Goal: Information Seeking & Learning: Learn about a topic

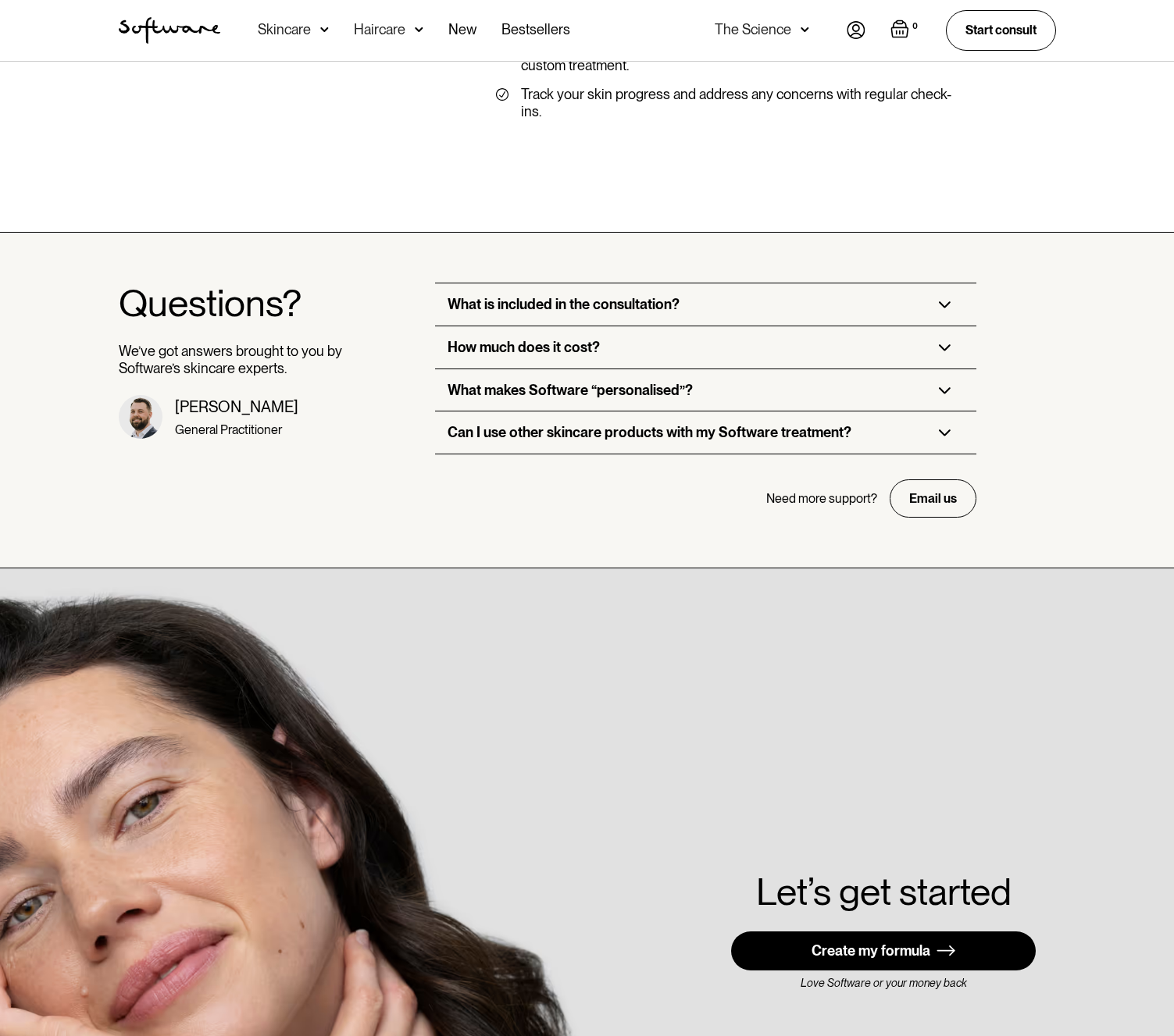
scroll to position [3676, 0]
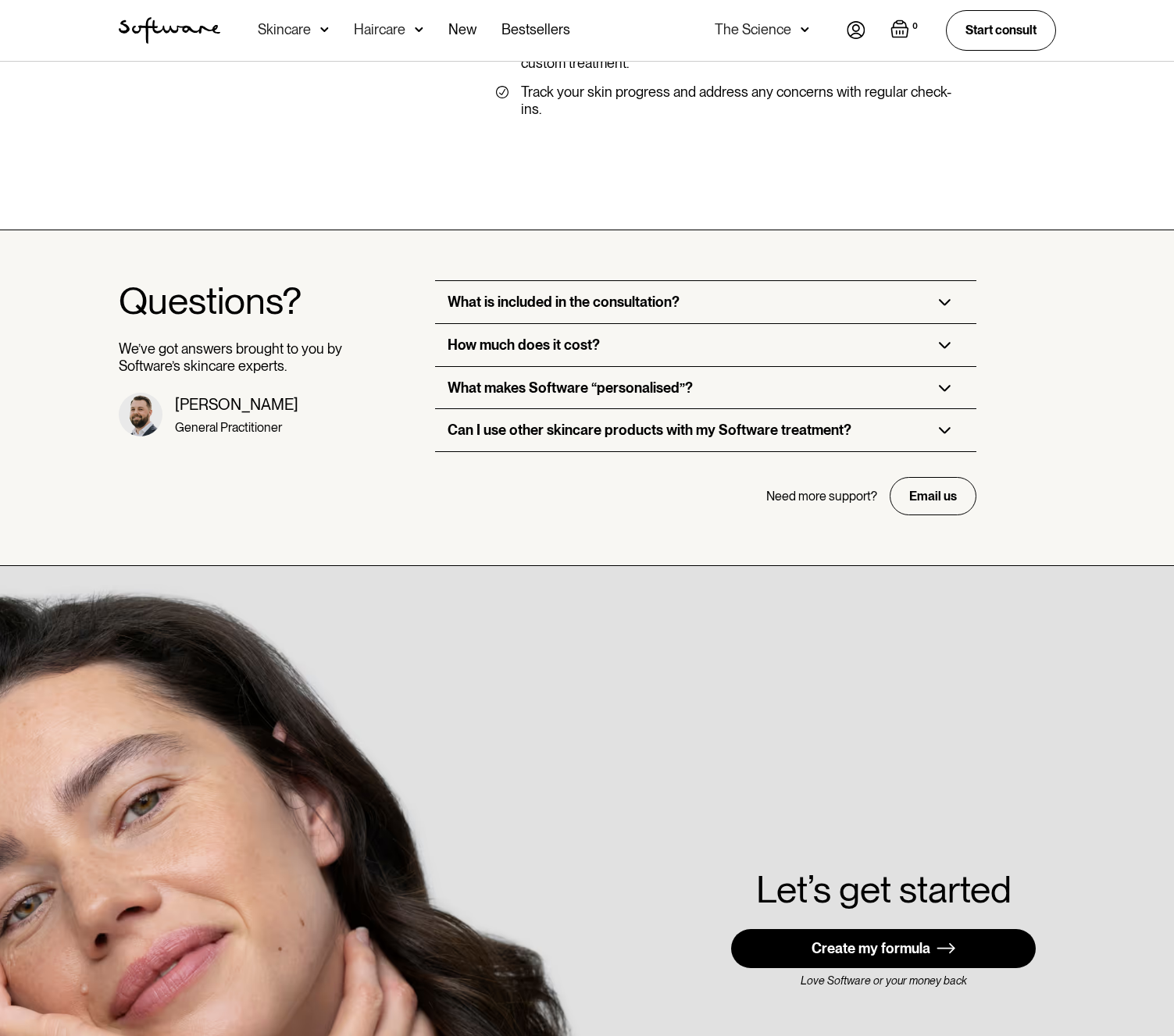
click at [645, 294] on div "What is included in the consultation?" at bounding box center [564, 302] width 232 height 17
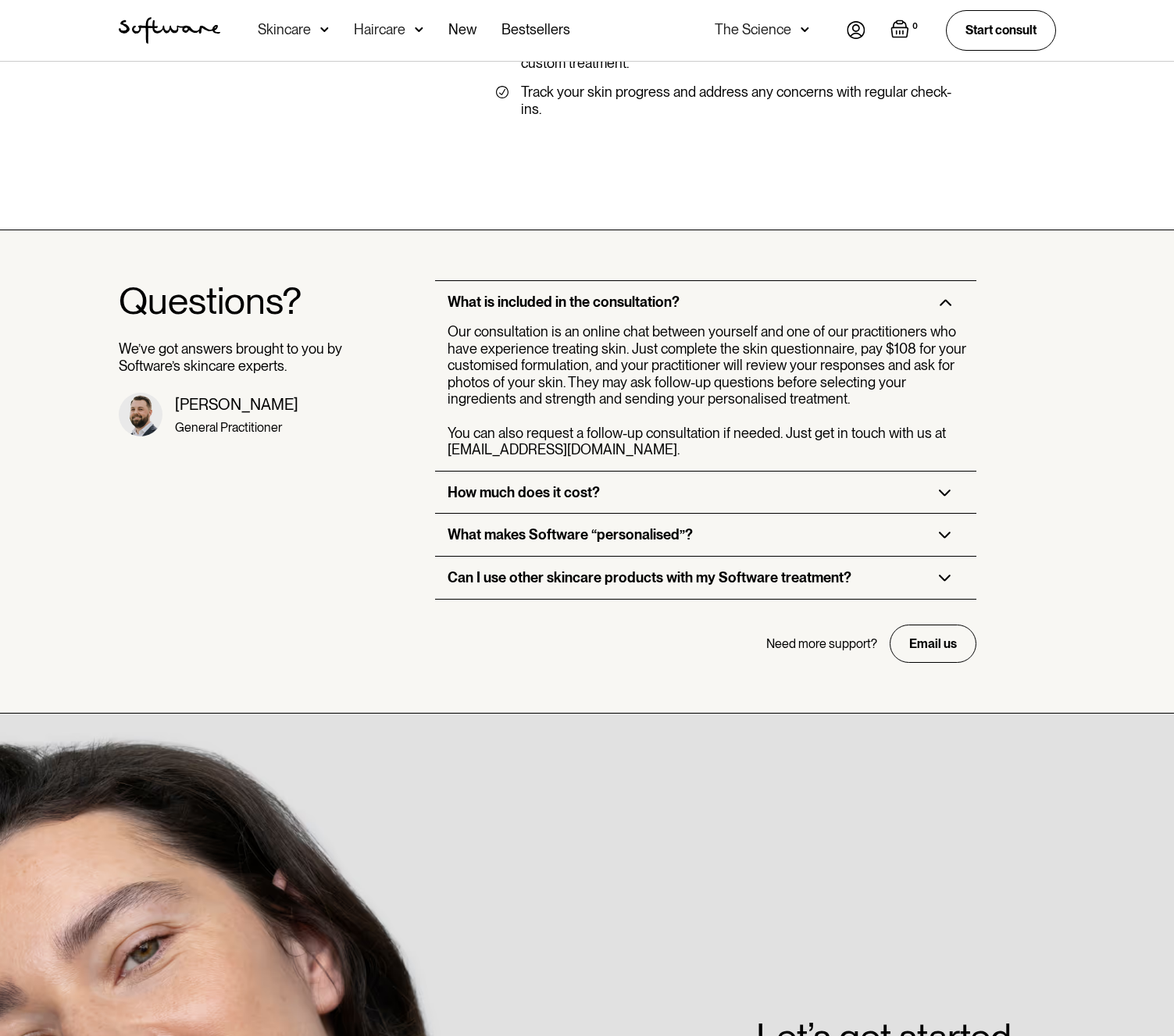
click at [544, 484] on div "How much does it cost?" at bounding box center [524, 493] width 152 height 17
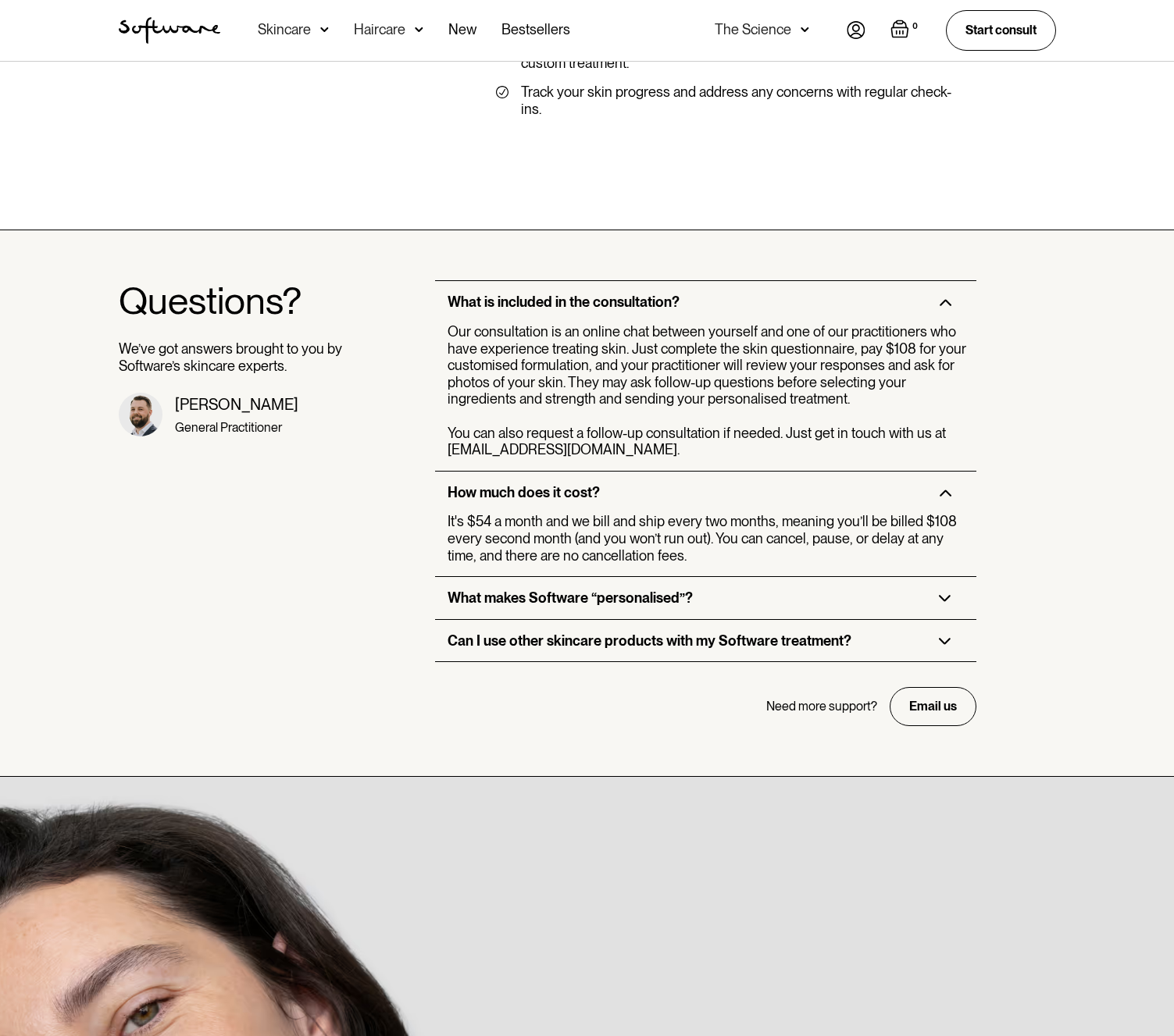
click at [604, 590] on div "What makes Software “personalised”?" at bounding box center [570, 599] width 245 height 17
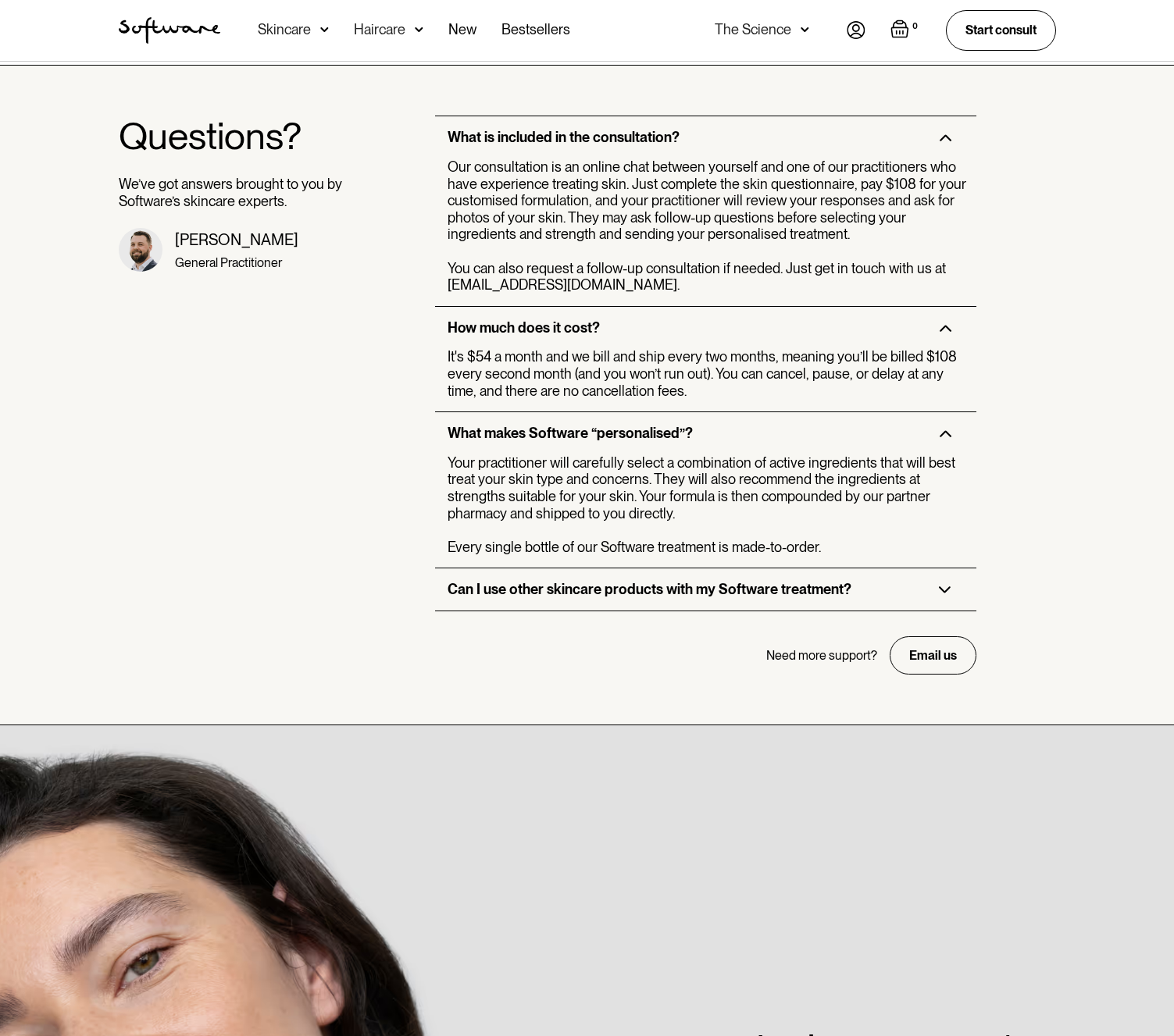
scroll to position [3842, 0]
click at [607, 580] on div "Can I use other skincare products with my Software treatment?" at bounding box center [650, 589] width 404 height 17
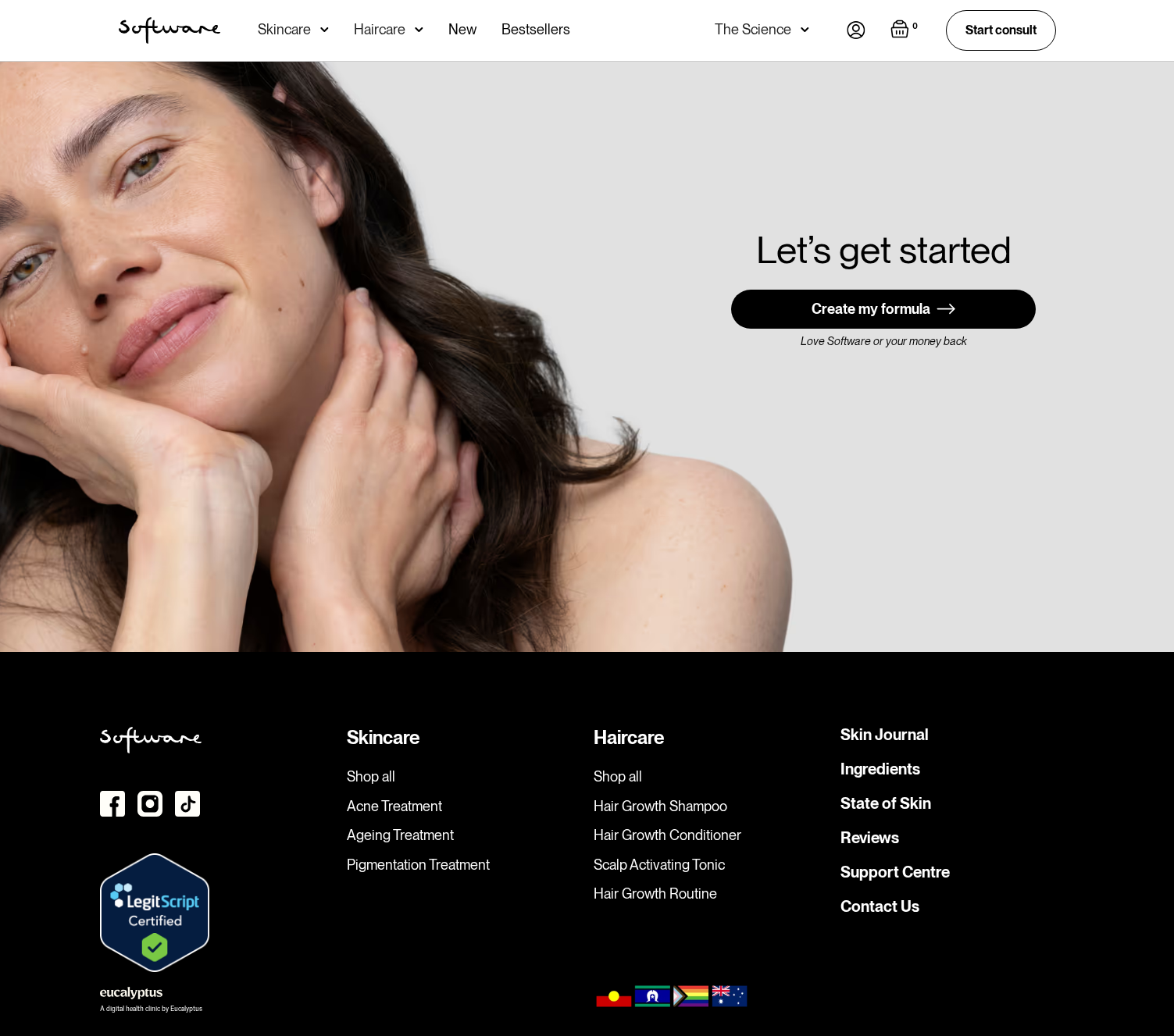
scroll to position [4769, 0]
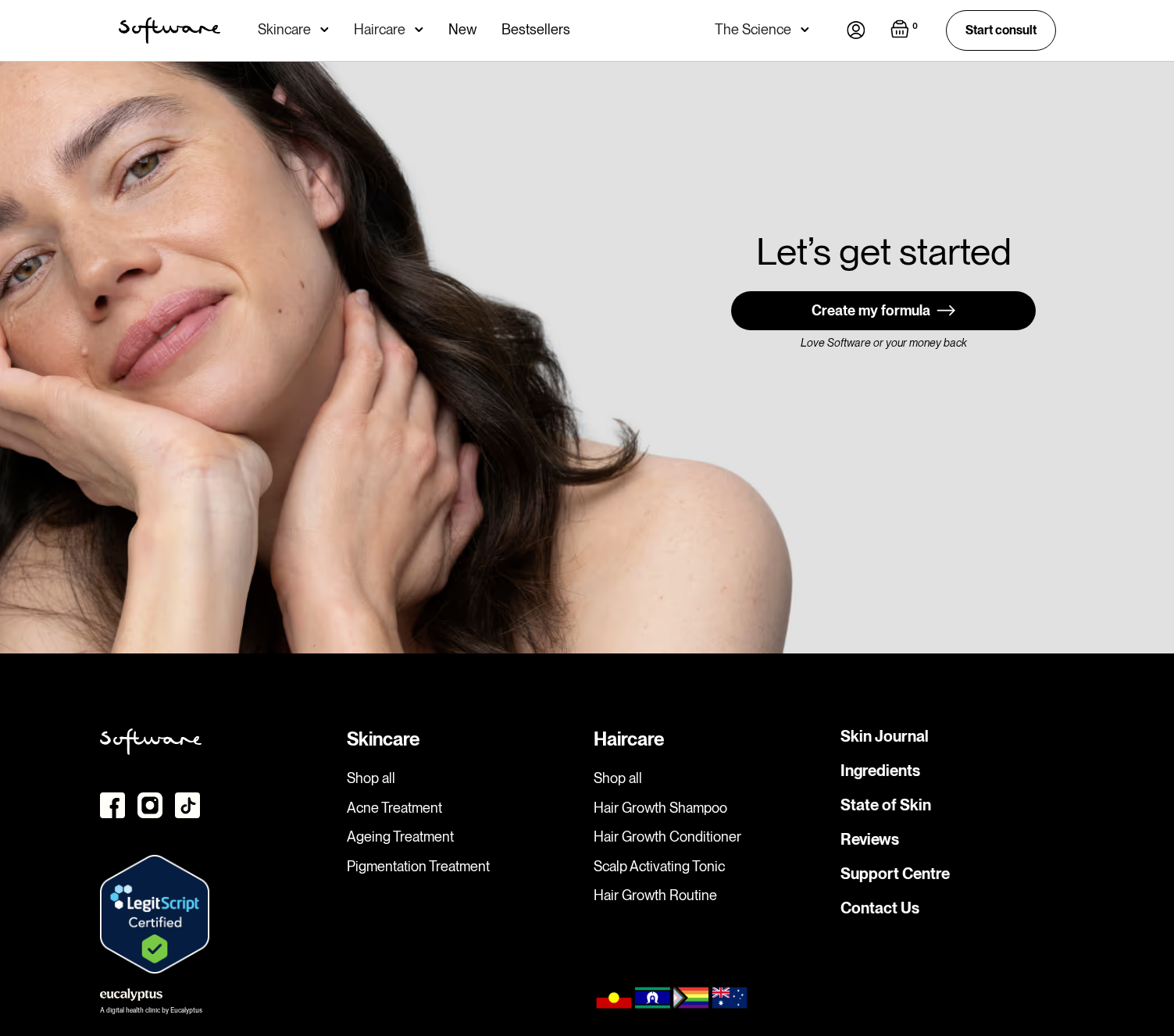
click at [417, 829] on link "Ageing Treatment" at bounding box center [464, 838] width 234 height 17
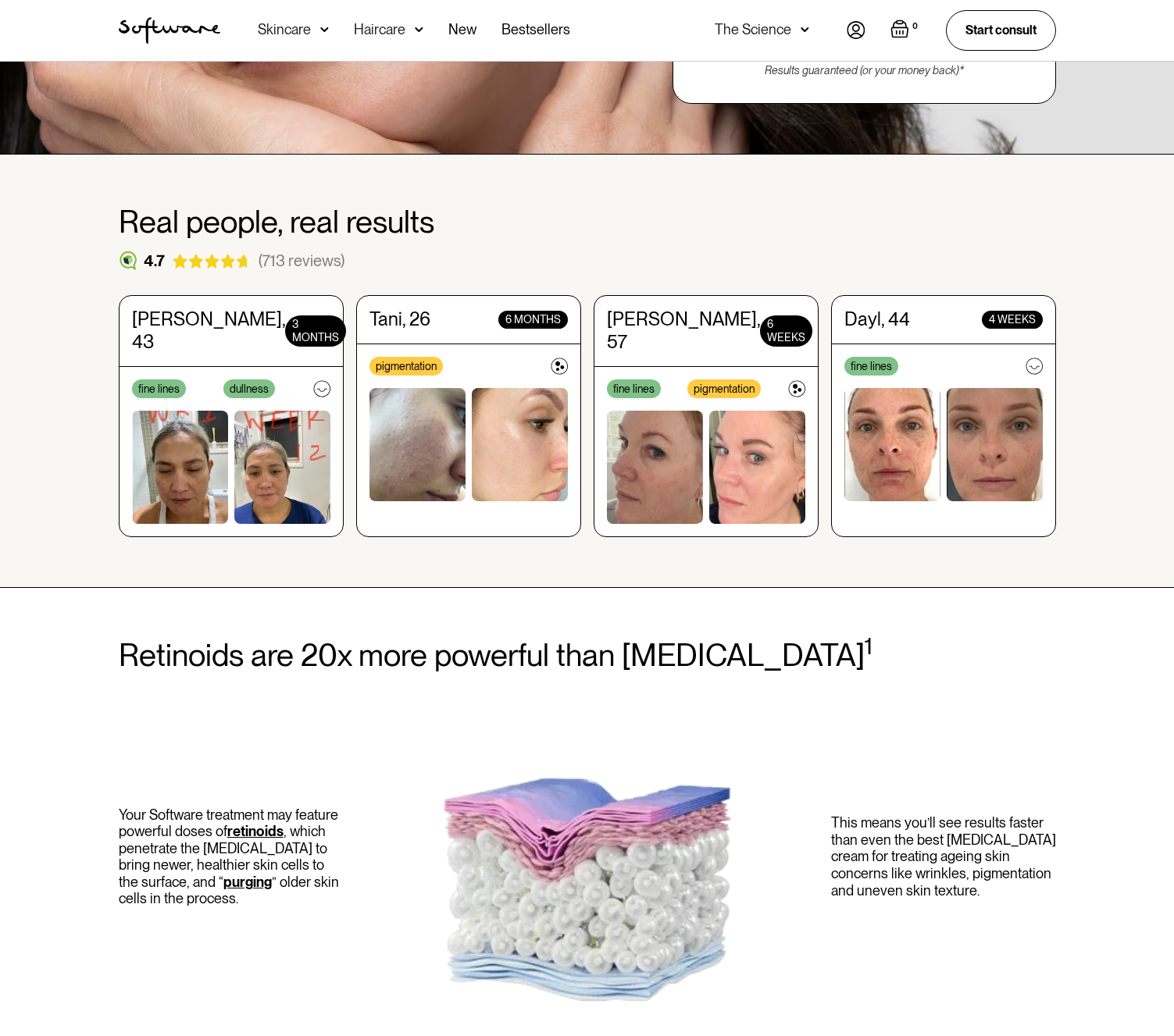
scroll to position [405, 0]
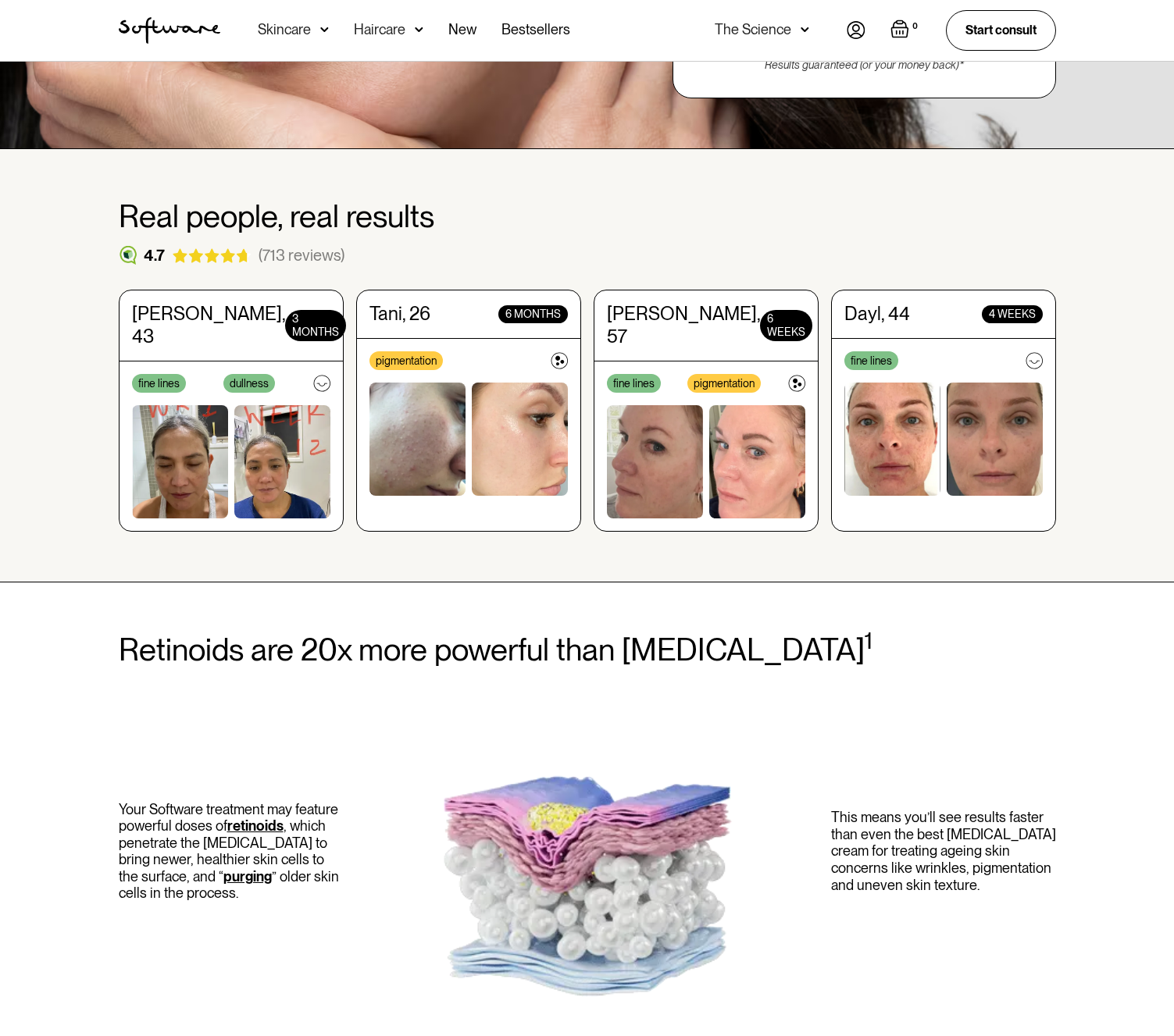
click at [676, 461] on img at bounding box center [655, 462] width 96 height 113
click at [684, 460] on img at bounding box center [655, 462] width 96 height 113
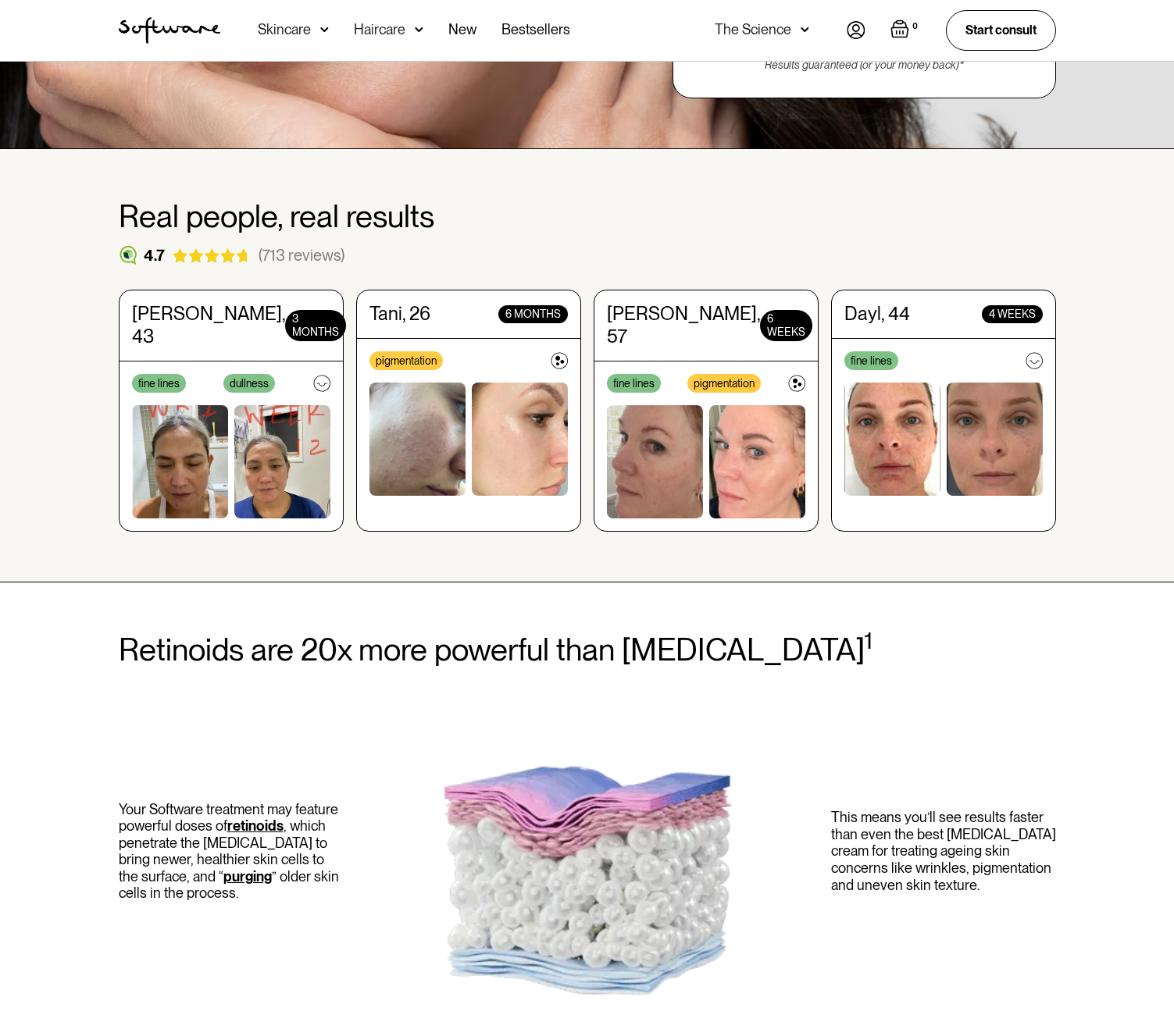
click at [748, 455] on img at bounding box center [757, 462] width 96 height 113
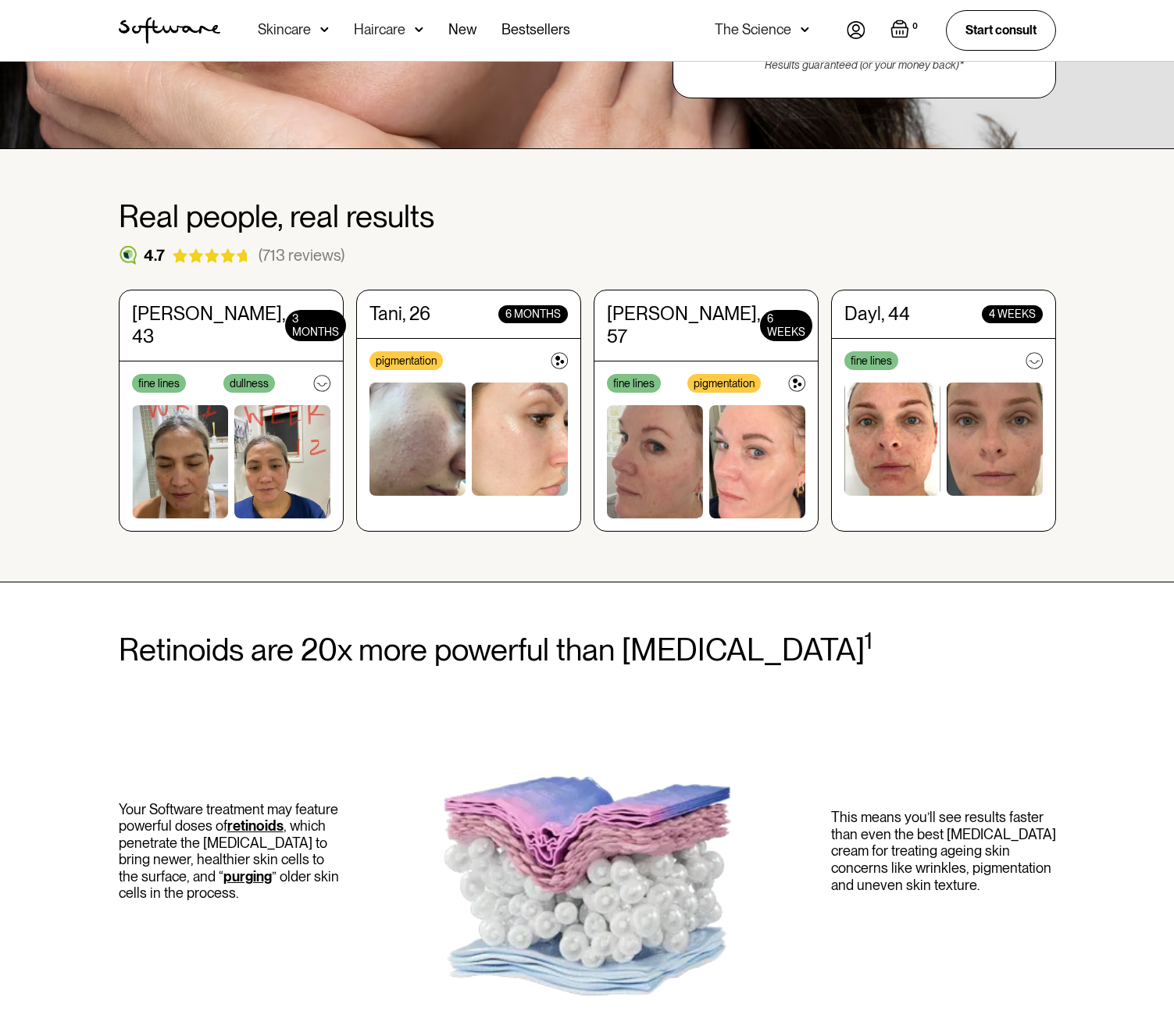
click at [795, 375] on img at bounding box center [797, 384] width 17 height 17
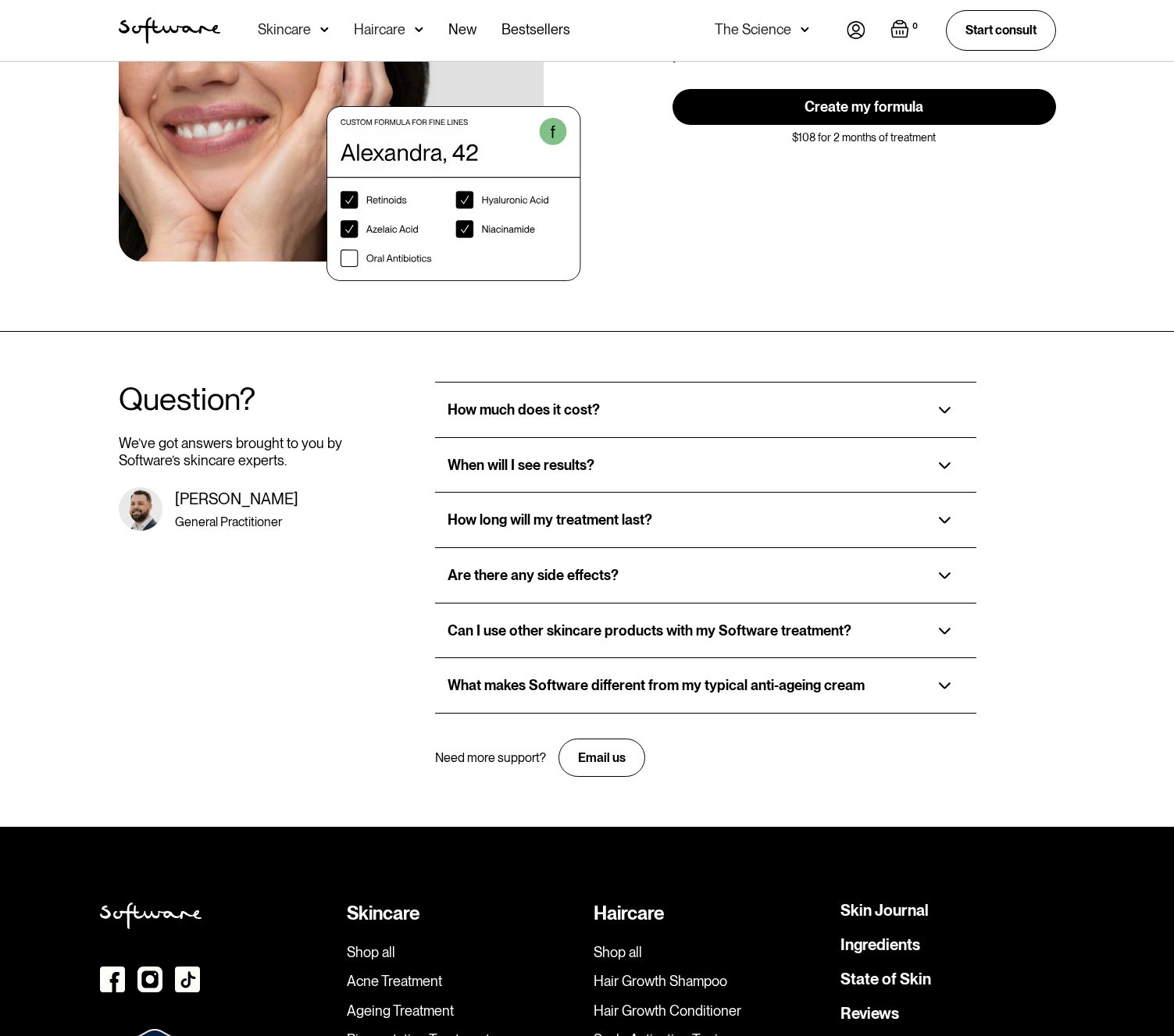
scroll to position [3071, 0]
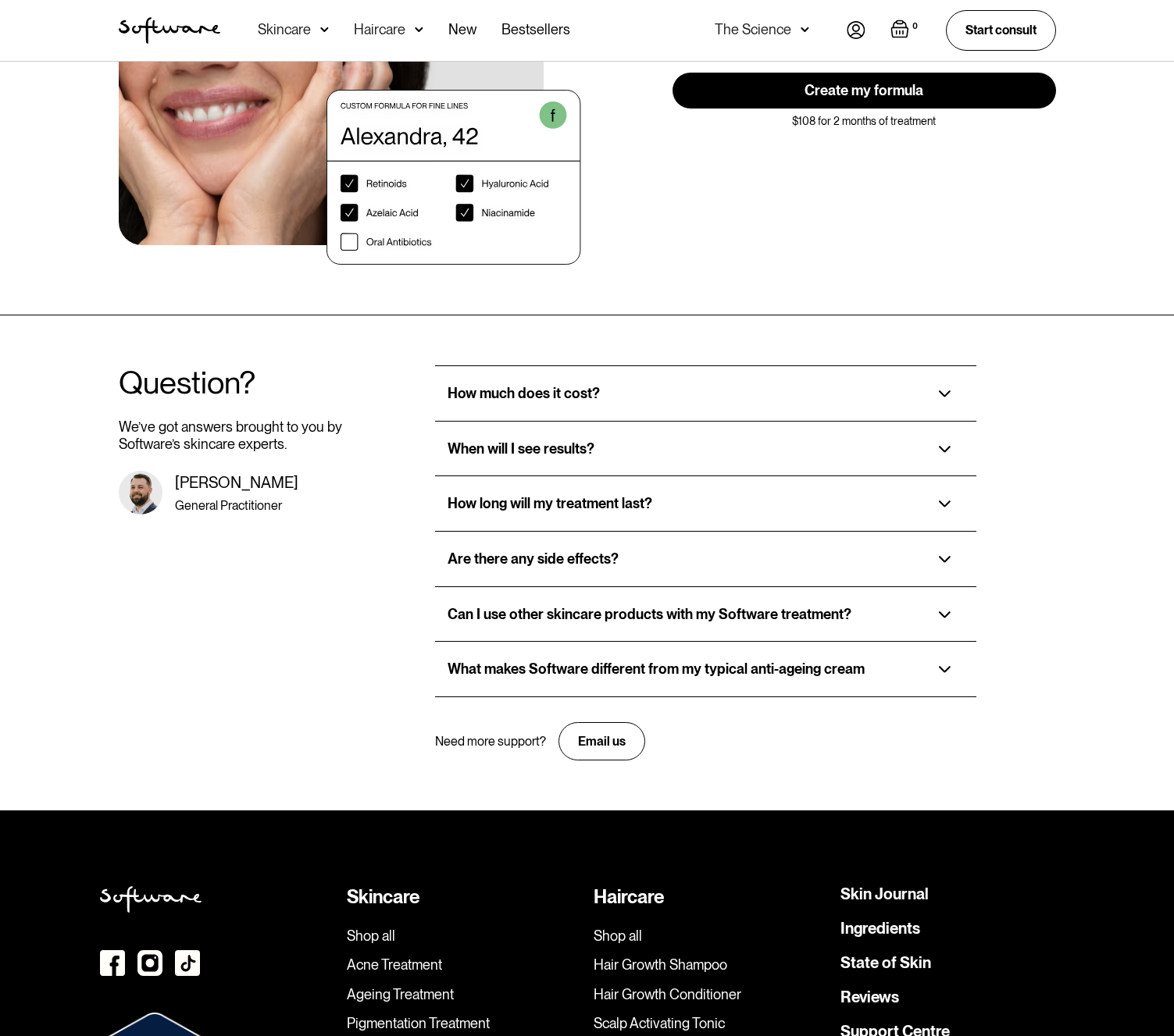
click at [619, 495] on div "How long will my treatment last?" at bounding box center [550, 504] width 204 height 17
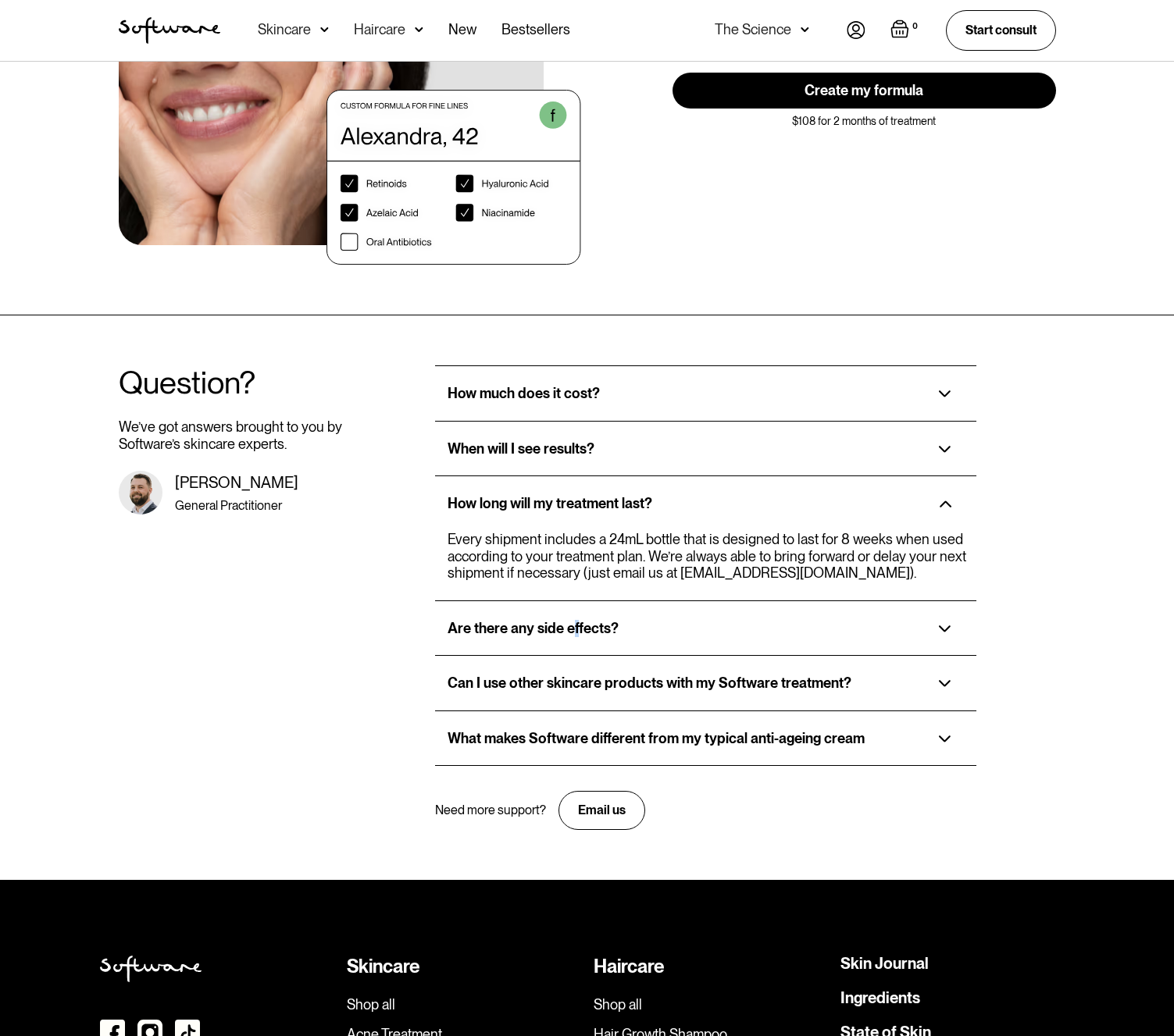
click at [575, 620] on div "Are there any side effects?" at bounding box center [533, 629] width 171 height 17
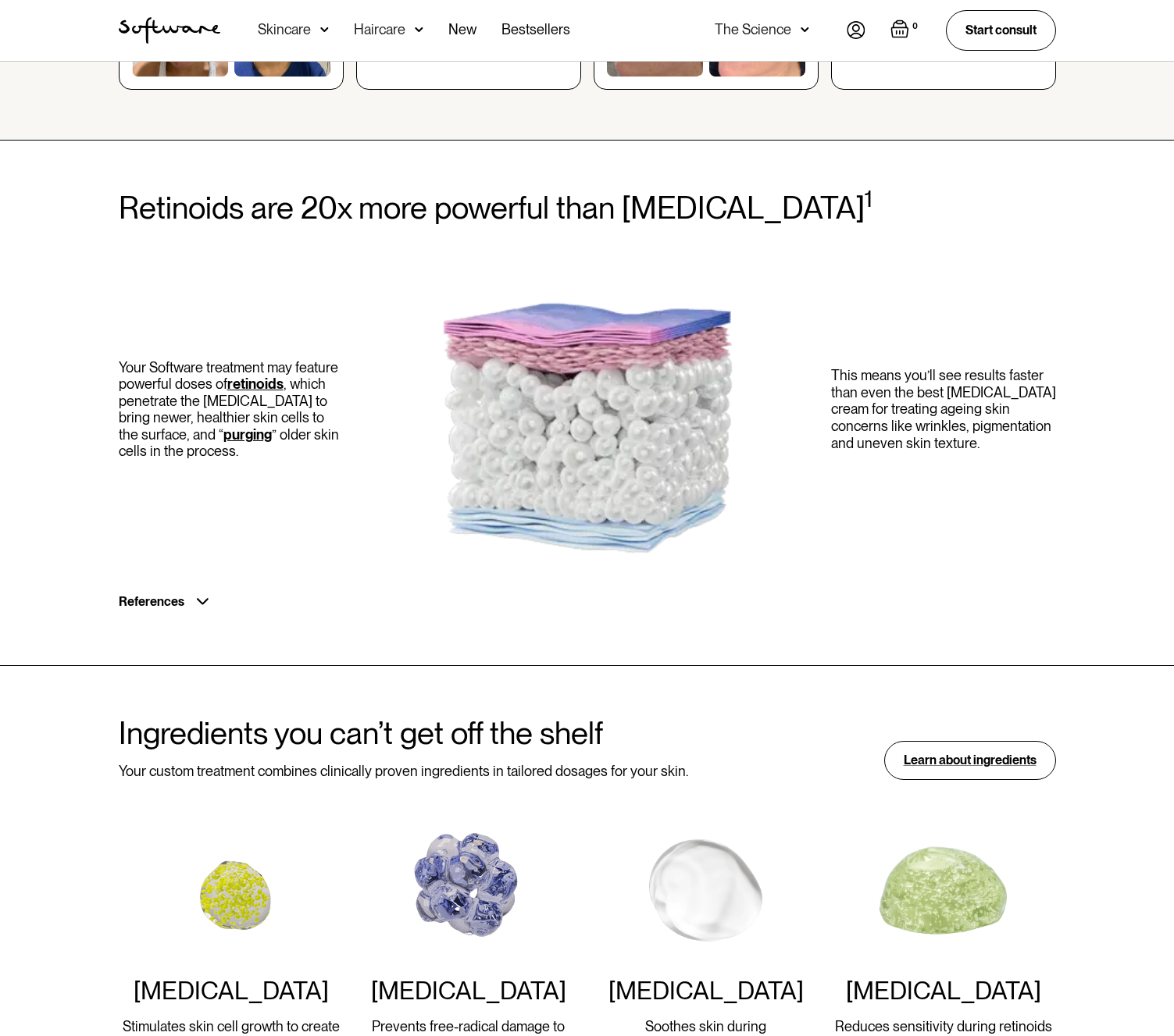
scroll to position [845, 2]
